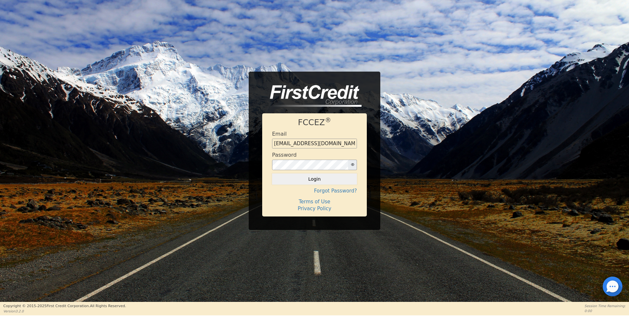
drag, startPoint x: 312, startPoint y: 180, endPoint x: 292, endPoint y: 159, distance: 28.6
click at [312, 176] on button "Login" at bounding box center [314, 179] width 85 height 11
type input "[EMAIL_ADDRESS][DOMAIN_NAME]"
click at [322, 181] on button "Login" at bounding box center [314, 179] width 85 height 11
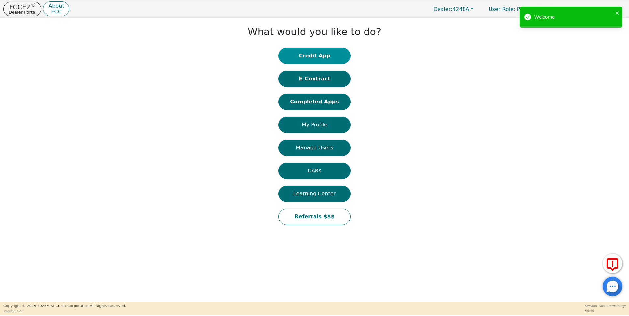
click at [305, 54] on button "Credit App" at bounding box center [314, 56] width 72 height 16
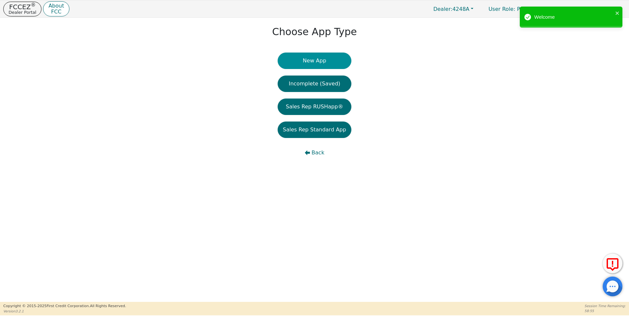
click at [311, 59] on button "New App" at bounding box center [314, 61] width 74 height 16
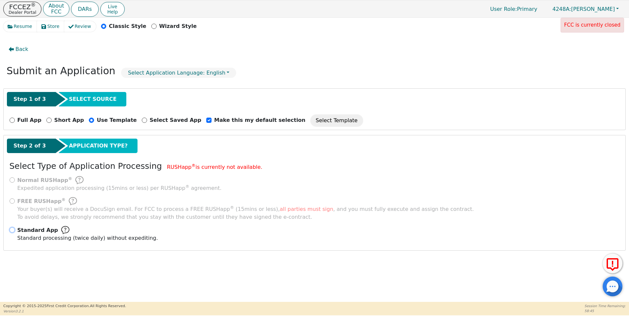
click at [12, 230] on input "Standard App Standard processing (twice daily) without expediting." at bounding box center [12, 230] width 5 height 5
radio input "true"
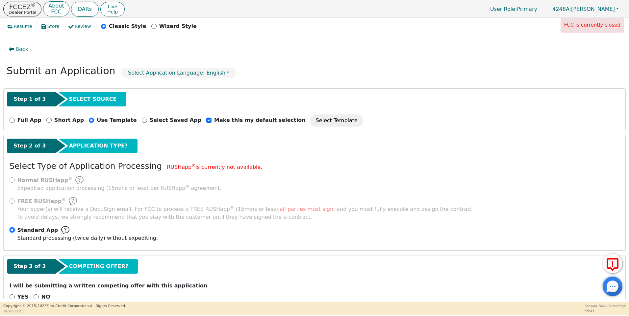
scroll to position [16, 0]
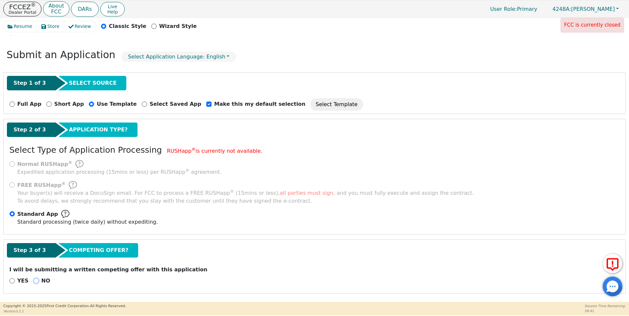
click at [35, 282] on input "NO" at bounding box center [36, 280] width 5 height 5
radio input "true"
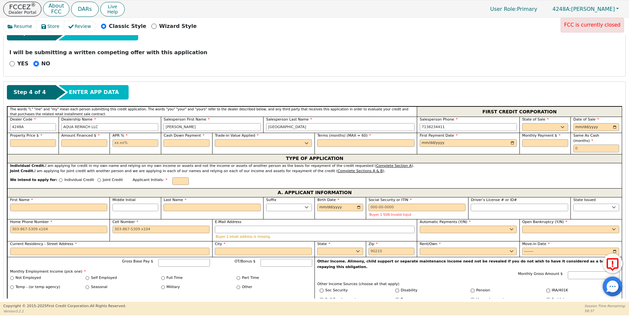
scroll to position [240, 0]
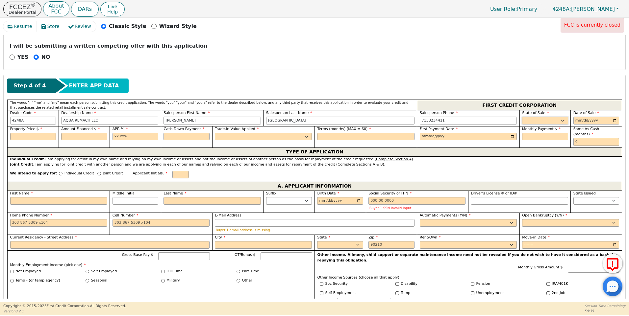
click at [524, 119] on select "AK AL AR AZ CA CO CT DC DE FL GA HI IA ID IL IN KS KY LA MA MD ME MI MN MO MS M…" at bounding box center [545, 121] width 46 height 8
select select "TX"
click at [522, 117] on select "AK AL AR AZ CA CO CT DC DE FL GA HI IA ID IL IN KS KY LA MA MD ME MI MN MO MS M…" at bounding box center [545, 121] width 46 height 8
click at [613, 120] on input "date" at bounding box center [596, 121] width 46 height 8
type input "2025-08-09"
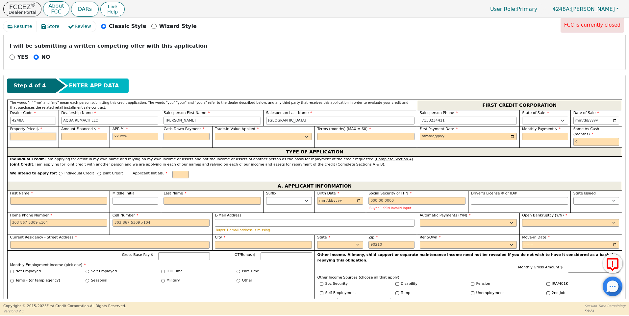
click at [25, 138] on input "text" at bounding box center [33, 137] width 46 height 8
type input "4500.00"
click at [84, 137] on input "text" at bounding box center [84, 137] width 46 height 8
type input "4500.00"
click at [113, 137] on input "text" at bounding box center [135, 137] width 46 height 8
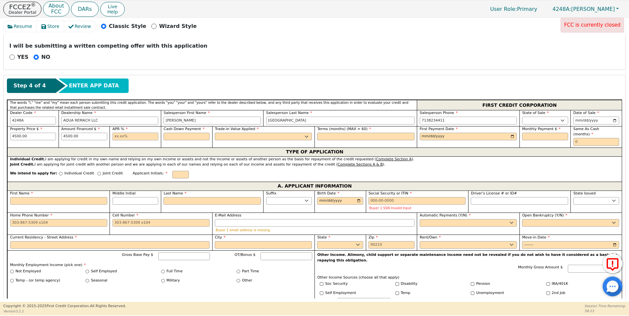
type input "17.99"
type input "0.00"
type input "60"
type input "2025-09-08"
type input "190.41"
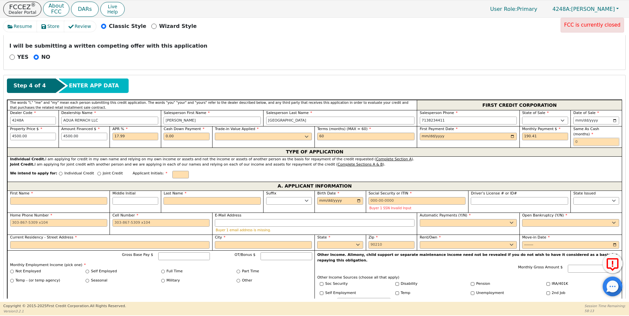
type input "0"
type input "LA"
type input "LILYAN"
type input "ARAUJO"
type input "1985-12-18"
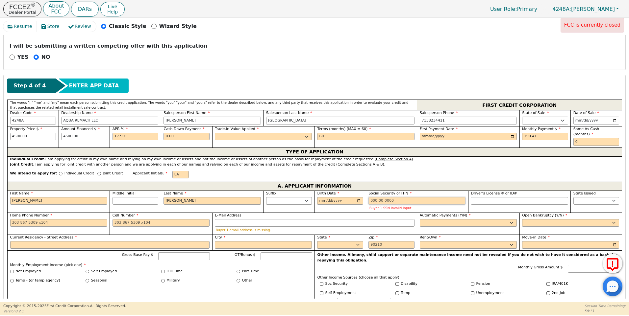
type input "--2331"
select select "TX"
type input "832-455-2184"
type input "4905 ALMOND TERRACE"
type input "KATY"
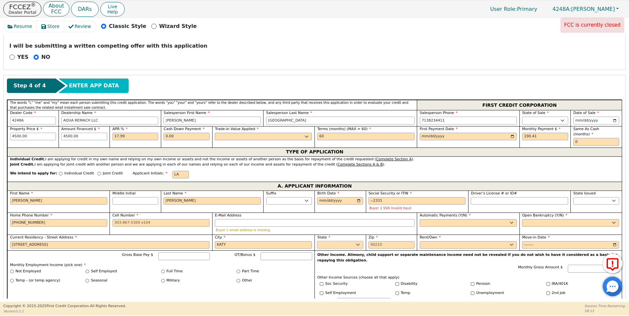
select select "TX"
type input "77493"
type input "2024-06"
type input "2800.00"
type input "snuthwest key program"
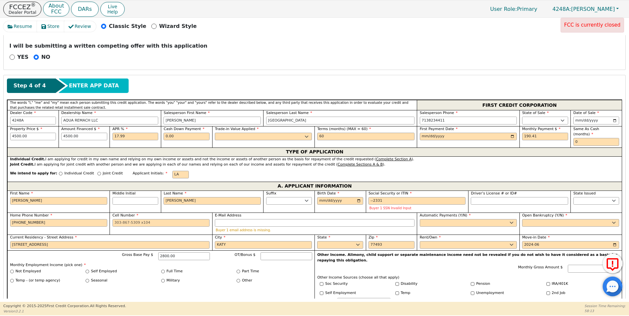
type input "care work"
type input "2021-01"
type input "tx"
select select "TX"
type input "julio"
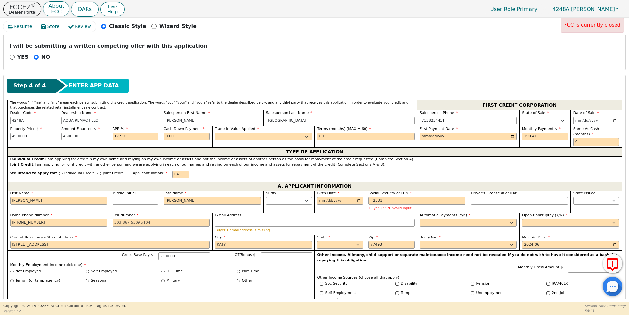
type input "trujillo"
type input "281-564-7896"
type input "adolfo"
type input "montalvo"
type input "346-521-4879"
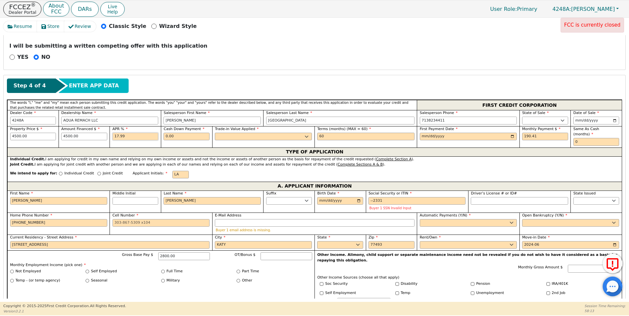
type input "LA"
type input "LILYAN ARAUJO"
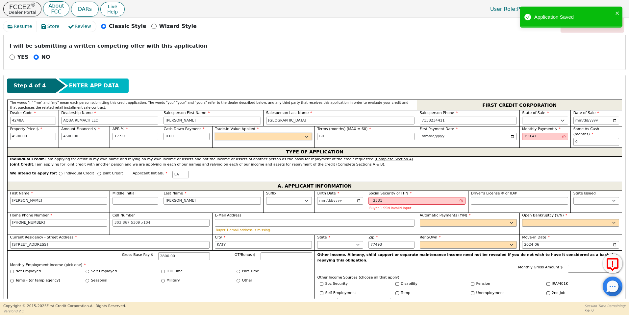
click at [230, 138] on select "Yes No" at bounding box center [263, 137] width 97 height 8
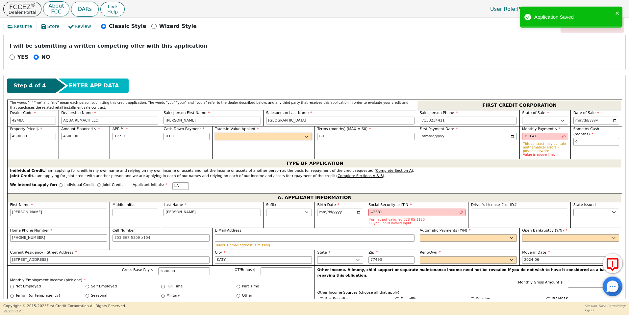
click at [228, 137] on select "Yes No" at bounding box center [263, 137] width 97 height 8
select select "n"
click at [215, 133] on select "Yes No" at bounding box center [263, 137] width 97 height 8
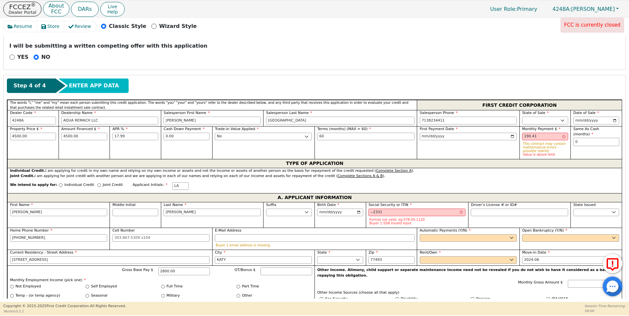
click at [578, 138] on input "0" at bounding box center [596, 142] width 46 height 8
click at [536, 137] on input "190.41" at bounding box center [545, 137] width 46 height 8
drag, startPoint x: 538, startPoint y: 136, endPoint x: 510, endPoint y: 138, distance: 28.3
click at [510, 138] on div "Property Price $ 4500.00 Amount Financed $ 4500.00 APR % 17.99 Cash Down Paymen…" at bounding box center [314, 142] width 614 height 33
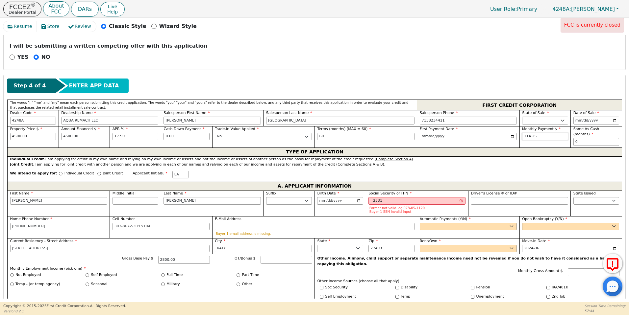
type input "114.25"
click at [59, 172] on input "Individual Credit" at bounding box center [61, 174] width 4 height 4
radio input "true"
drag, startPoint x: 32, startPoint y: 195, endPoint x: -1, endPoint y: 195, distance: 32.9
click at [0, 195] on html "FCCEZ ® Dealer Portal About FCC DARs Live Help User Role : Primary 4248A: Ivonn…" at bounding box center [314, 158] width 629 height 316
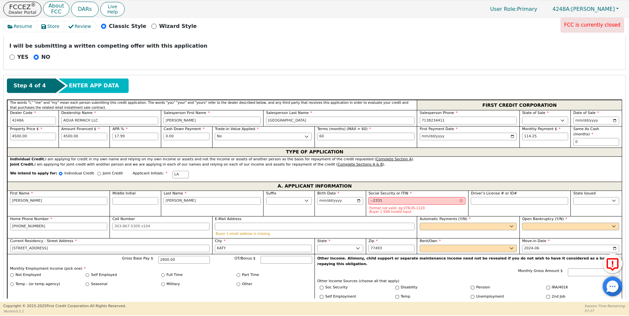
type input "A"
type input "ARAUJO"
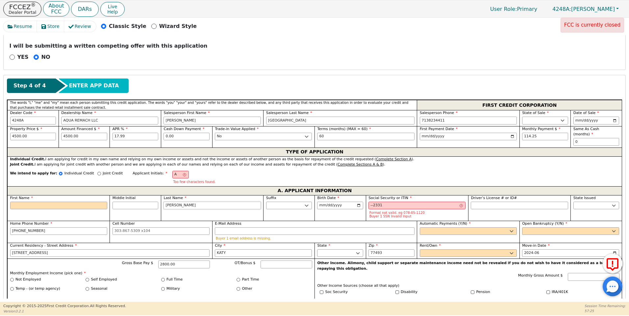
drag, startPoint x: 188, startPoint y: 201, endPoint x: 141, endPoint y: 200, distance: 47.4
click at [141, 200] on div "First Name Middle Initial Last Name ARAUJO Suffix Jr. Sr. II III IV Birth Date …" at bounding box center [314, 286] width 614 height 183
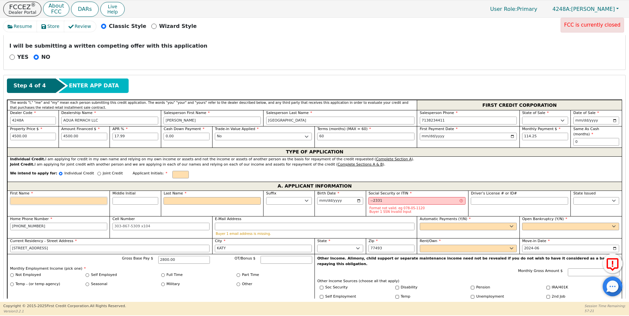
click at [20, 197] on input "First Name" at bounding box center [58, 201] width 97 height 8
type input "D"
type input "DE"
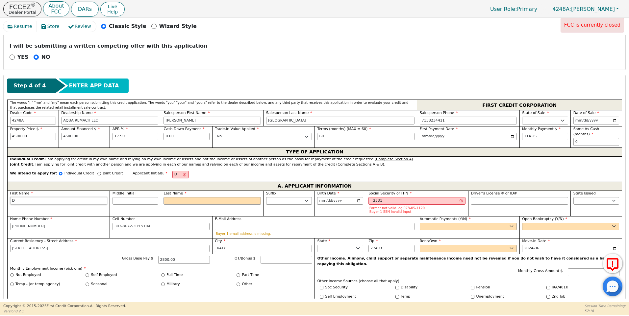
type input "DE"
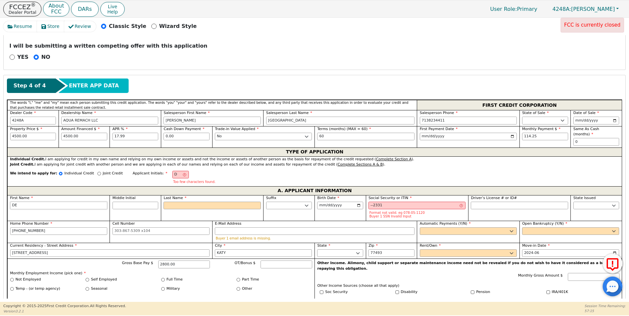
type input "DEL"
type input "DELI"
type input "DELIA"
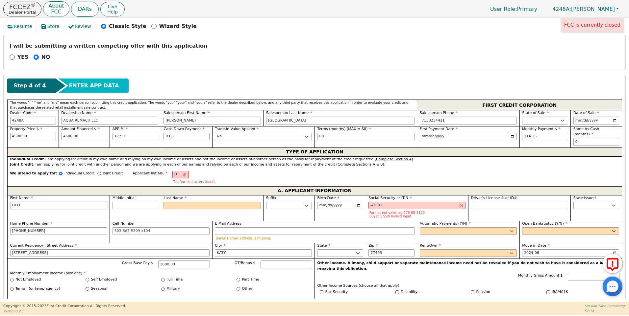
type input "DELIA"
type input "GARZA"
type input "17707 MRMORIAL FALL DR"
type input "DG"
type input "DELIA GARZA"
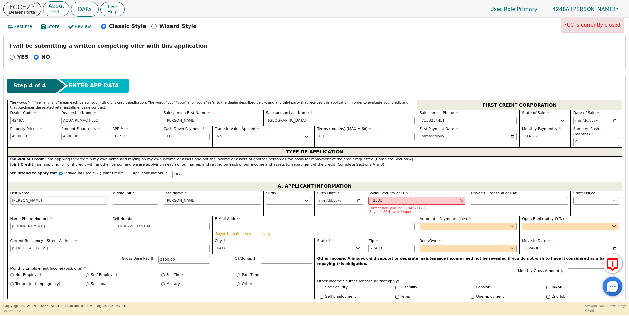
type input "DELIA"
click at [339, 197] on input "1985-12-18" at bounding box center [340, 201] width 46 height 8
click at [320, 197] on input "Birth Date" at bounding box center [340, 201] width 46 height 8
type input "1962-09-06"
click at [390, 200] on div "--2331 Format not valid. eg 078-05-1120 Buyer 1 SSN Invalid Input" at bounding box center [416, 205] width 97 height 17
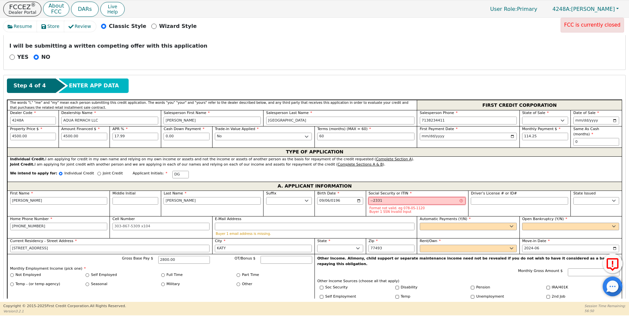
drag, startPoint x: 382, startPoint y: 196, endPoint x: 356, endPoint y: 197, distance: 25.7
click at [356, 197] on div "First Name DELIA Middle Initial Last Name GARZA Suffix Jr. Sr. II III IV Birth …" at bounding box center [314, 282] width 614 height 183
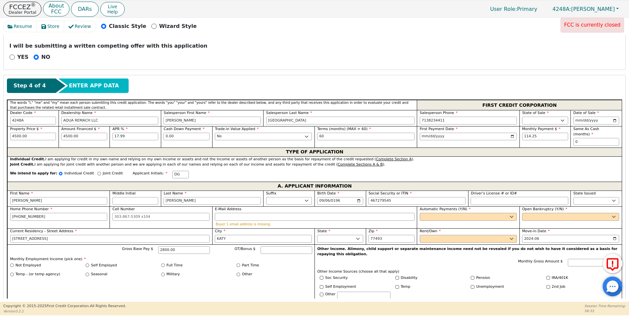
type input "***-**-9545"
click at [475, 197] on input "Driver’s License # or ID#" at bounding box center [518, 201] width 97 height 8
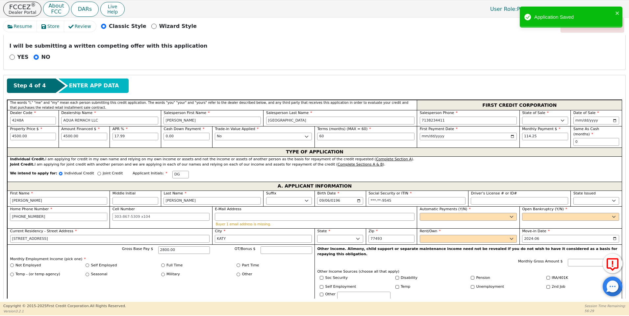
drag, startPoint x: 41, startPoint y: 212, endPoint x: -1, endPoint y: 214, distance: 41.5
click at [0, 214] on html "FCCEZ ® Dealer Portal About FCC DARs Live Help User Role : Primary 4248A: Ivonn…" at bounding box center [314, 158] width 629 height 316
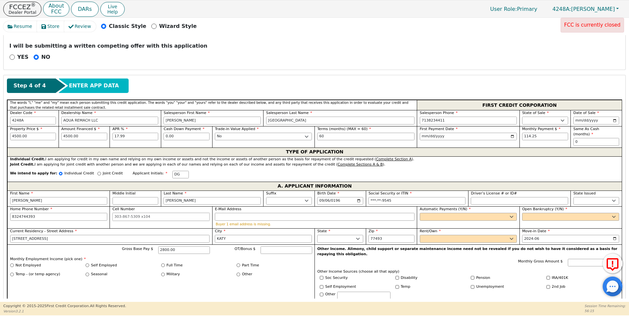
type input "832-474-4393"
click at [114, 213] on input "Cell Number" at bounding box center [160, 217] width 97 height 8
type input "832-474-4393"
click at [225, 207] on div "E-Mail Address Buyer 1 email address is missing." at bounding box center [315, 217] width 200 height 20
click at [226, 213] on input "E-Mail Address" at bounding box center [315, 217] width 200 height 8
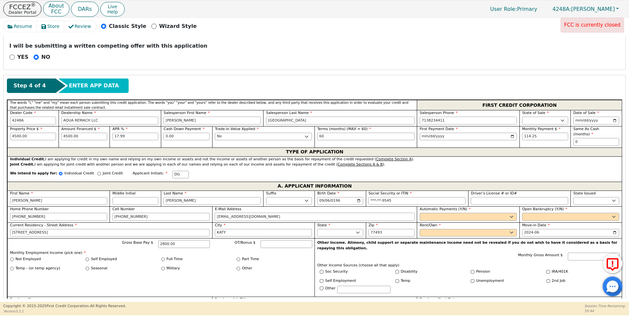
type input "deeaguilar62@yahoo.com"
click at [427, 214] on select "Yes No" at bounding box center [468, 217] width 97 height 8
select select "y"
click at [420, 213] on select "Yes No" at bounding box center [468, 217] width 97 height 8
type input "DELIA GARZA"
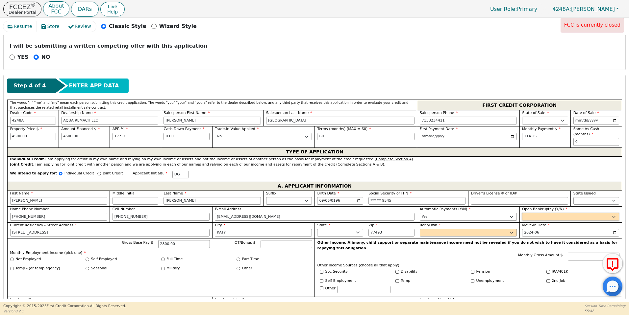
click at [529, 213] on select "Yes No" at bounding box center [570, 217] width 97 height 8
select select "n"
click at [522, 213] on select "Yes No" at bounding box center [570, 217] width 97 height 8
drag, startPoint x: 61, startPoint y: 229, endPoint x: 0, endPoint y: 231, distance: 61.2
click at [0, 231] on html "FCCEZ ® Dealer Portal About FCC DARs Live Help User Role : Primary 4248A: Ivonn…" at bounding box center [314, 158] width 629 height 316
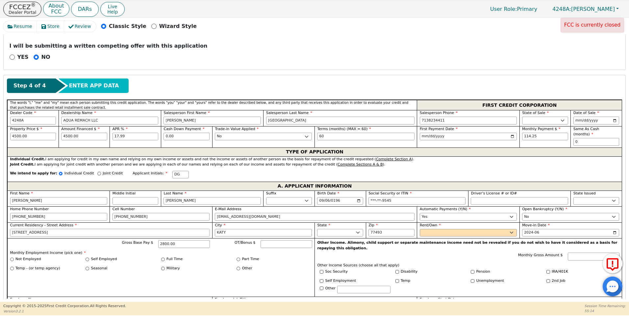
type input "17707 memorial falls dr"
drag, startPoint x: 234, startPoint y: 227, endPoint x: 214, endPoint y: 230, distance: 21.0
click at [214, 230] on div "City KATY" at bounding box center [263, 231] width 102 height 16
type input "Tomball"
drag, startPoint x: 390, startPoint y: 230, endPoint x: 365, endPoint y: 229, distance: 24.7
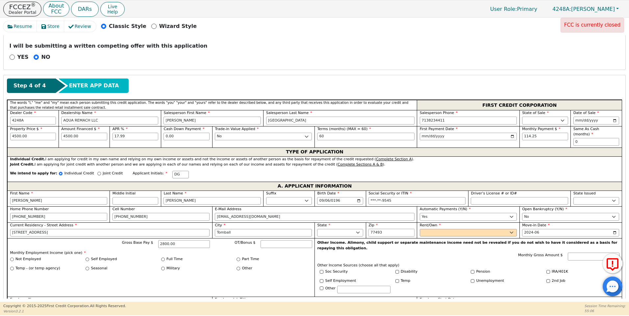
click at [366, 229] on div "Zip 77493" at bounding box center [391, 231] width 51 height 16
type input "77375"
click at [432, 229] on select "Rent Own" at bounding box center [468, 233] width 97 height 8
select select "Rent"
click at [420, 229] on select "Rent Own" at bounding box center [468, 233] width 97 height 8
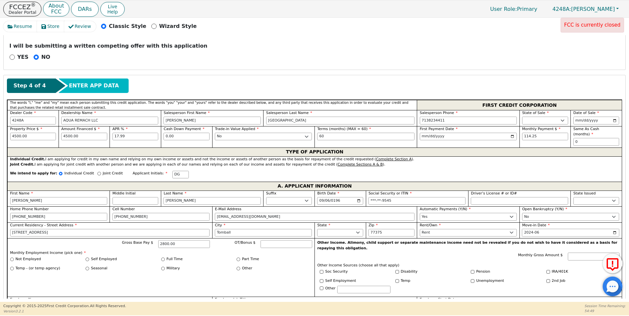
click at [534, 229] on input "2024-06" at bounding box center [570, 233] width 97 height 8
type input "2018-06"
drag, startPoint x: 182, startPoint y: 238, endPoint x: 141, endPoint y: 237, distance: 40.4
click at [141, 240] on div "Gross Base Pay $ 2800.00" at bounding box center [159, 244] width 101 height 8
type input "6000.00"
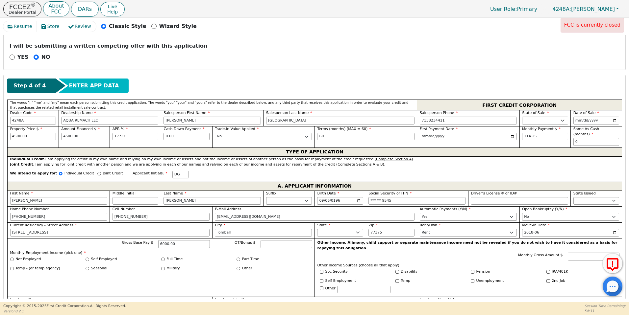
click at [253, 272] on div "Gross Base Pay $ 6000.00 OT/Bonus $ Monthly Employment Income (pick one) * Not …" at bounding box center [160, 267] width 307 height 59
click at [163, 258] on input "Full Time" at bounding box center [163, 260] width 4 height 4
radio input "true"
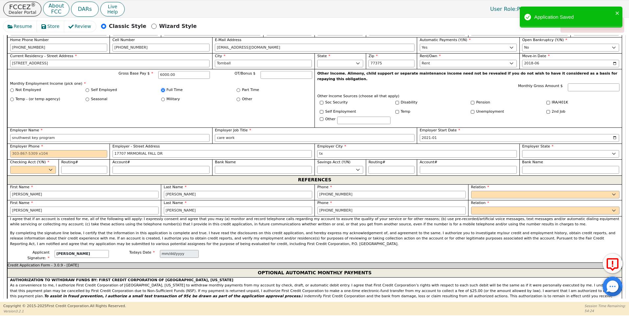
scroll to position [413, 0]
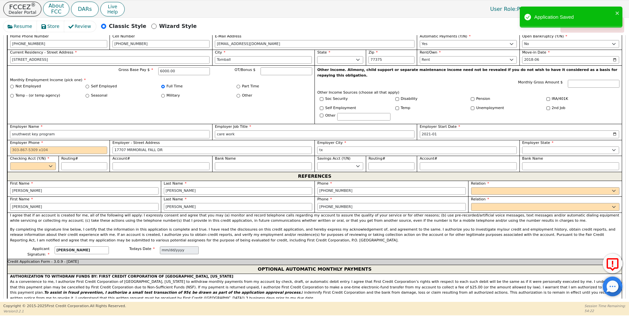
drag, startPoint x: 54, startPoint y: 125, endPoint x: -1, endPoint y: 123, distance: 54.6
click at [0, 123] on html "FCCEZ ® Dealer Portal About FCC DARs Live Help User Role : Primary 4248A: Ivonn…" at bounding box center [314, 158] width 629 height 316
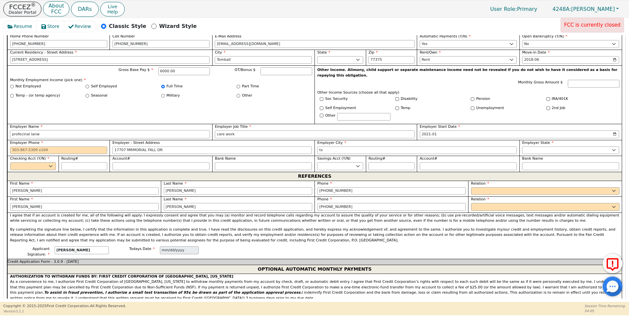
type input "profecinal lanw"
drag, startPoint x: 234, startPoint y: 124, endPoint x: 205, endPoint y: 123, distance: 29.9
click at [205, 123] on div "First Name DELIA Middle Initial Last Name GARZA Suffix Jr. Sr. II III IV Birth …" at bounding box center [314, 95] width 614 height 154
type input "manager"
click at [454, 131] on input "2021-01" at bounding box center [520, 135] width 200 height 8
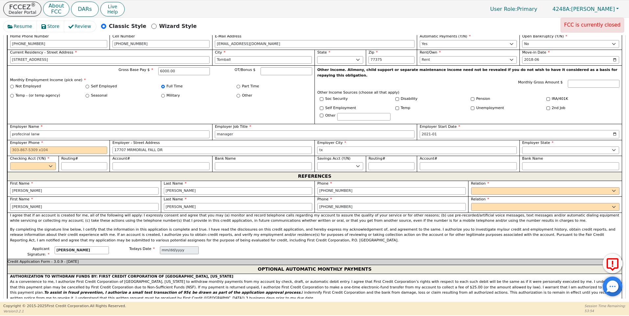
click at [439, 131] on input "2021-01" at bounding box center [520, 135] width 200 height 8
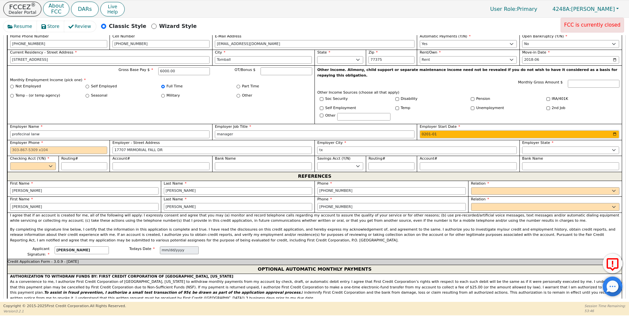
type input "2016-01"
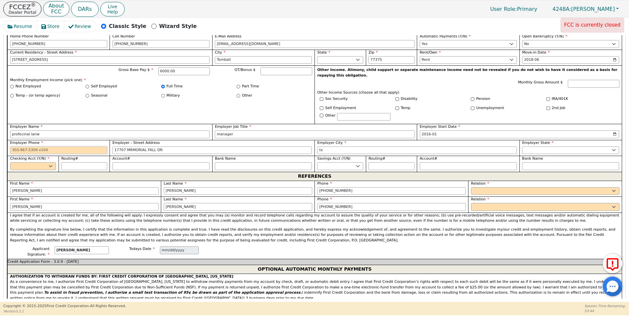
click at [45, 147] on input "Employer Phone" at bounding box center [58, 151] width 97 height 8
type input "832-474-3634"
drag, startPoint x: 168, startPoint y: 143, endPoint x: 78, endPoint y: 136, distance: 90.7
click at [78, 136] on div "First Name DELIA Middle Initial Last Name GARZA Suffix Jr. Sr. II III IV Birth …" at bounding box center [314, 95] width 614 height 154
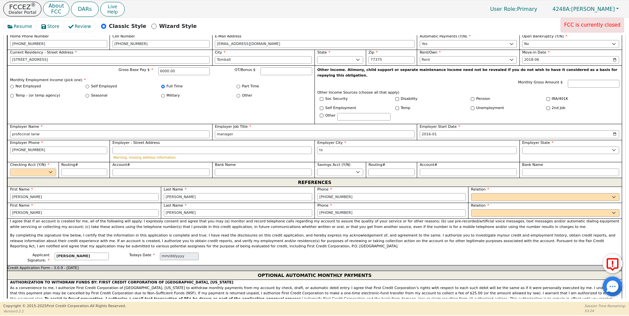
click at [53, 169] on select "Yes No" at bounding box center [33, 173] width 46 height 8
select select "y"
click at [10, 169] on select "Yes No" at bounding box center [33, 173] width 46 height 8
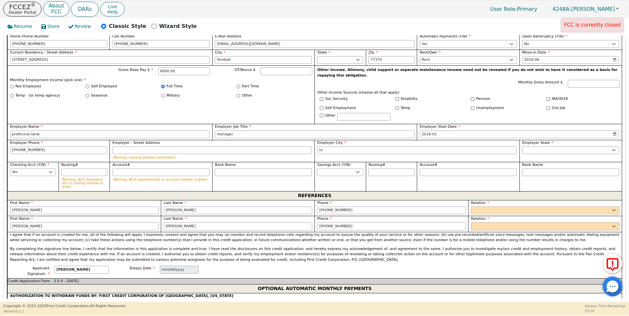
click at [482, 207] on select "FATHER MOTHER SISTER BROTHER DAUGHTER SON CO-WORKER NEIGHBOR FRIEND COUSIN G-MO…" at bounding box center [545, 211] width 148 height 8
select select "FRIEND"
click at [471, 207] on select "FATHER MOTHER SISTER BROTHER DAUGHTER SON CO-WORKER NEIGHBOR FRIEND COUSIN G-MO…" at bounding box center [545, 211] width 148 height 8
click at [481, 223] on select "FATHER MOTHER SISTER BROTHER DAUGHTER SON CO-WORKER NEIGHBOR FRIEND COUSIN G-MO…" at bounding box center [545, 227] width 148 height 8
select select "FRIEND"
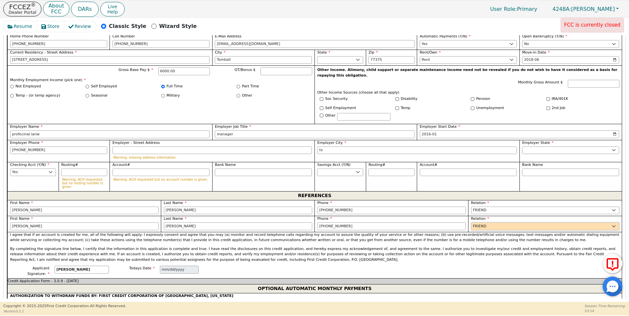
click at [471, 223] on select "FATHER MOTHER SISTER BROTHER DAUGHTER SON CO-WORKER NEIGHBOR FRIEND COUSIN G-MO…" at bounding box center [545, 227] width 148 height 8
click at [622, 175] on div "Step 4 of 4 ENTER APP DATA The words "I," "me" and "my" mean each person submit…" at bounding box center [314, 273] width 621 height 743
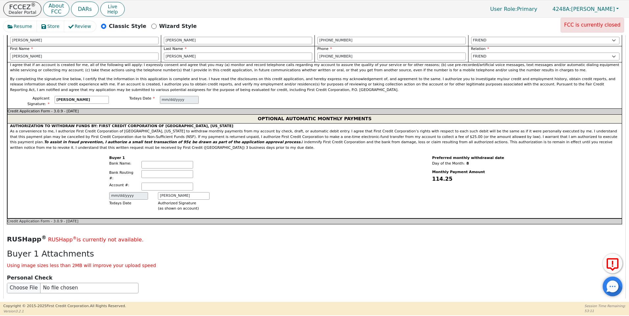
scroll to position [744, 0]
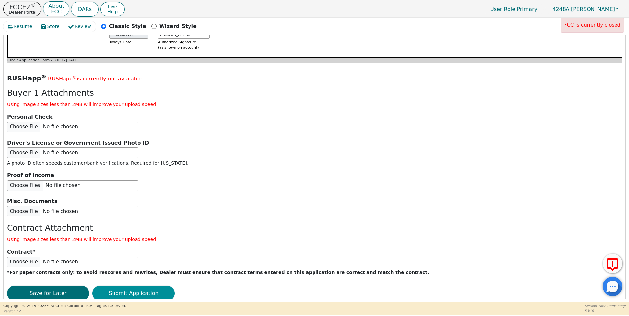
click at [135, 286] on button "Submit Application" at bounding box center [133, 293] width 82 height 15
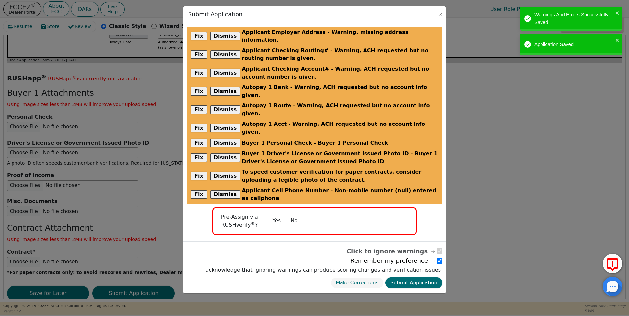
click at [294, 215] on button "No" at bounding box center [293, 221] width 17 height 12
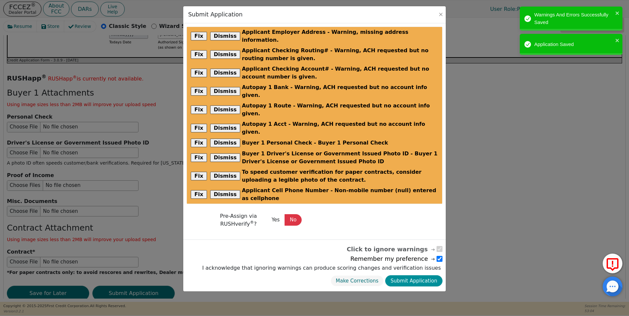
click at [418, 276] on button "Submit Application" at bounding box center [413, 282] width 57 height 12
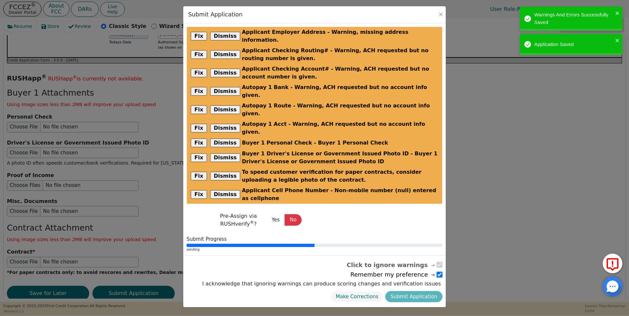
radio input "false"
checkbox input "false"
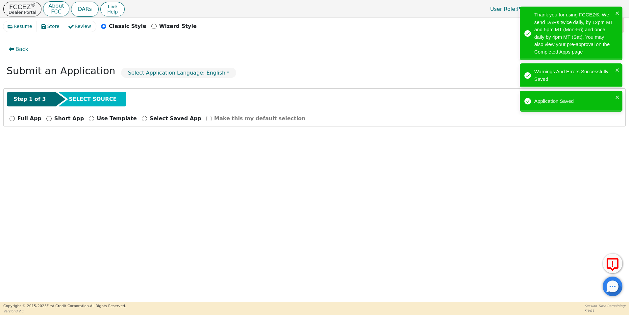
scroll to position [0, 0]
